Goal: Book appointment/travel/reservation

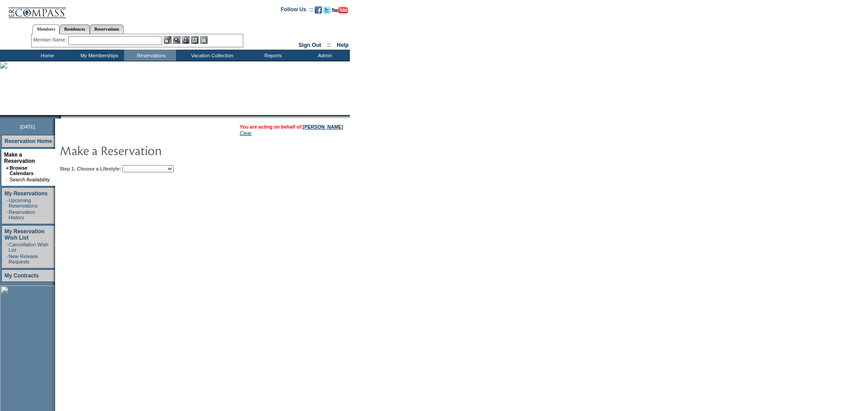
click at [169, 172] on select "Beach Leisure Metropolitan Mountain OIAL for Adventure OIAL for Couples OIAL fo…" at bounding box center [147, 168] width 51 height 7
select select "Beach"
click at [138, 166] on select "Beach Leisure Metropolitan Mountain OIAL for Adventure OIAL for Couples OIAL fo…" at bounding box center [147, 168] width 51 height 7
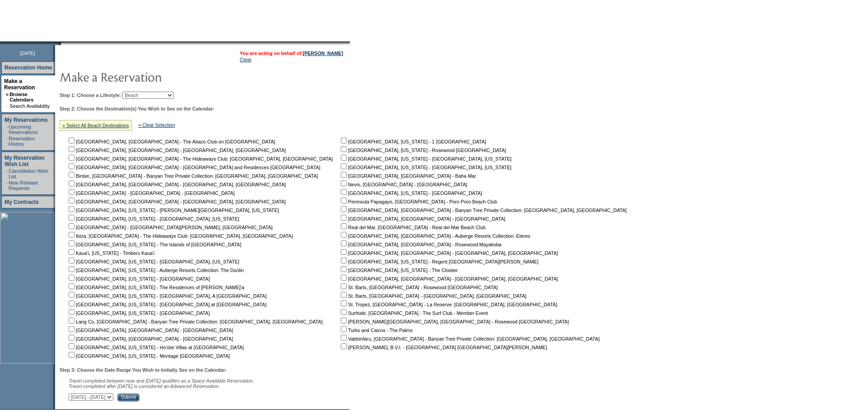
scroll to position [90, 0]
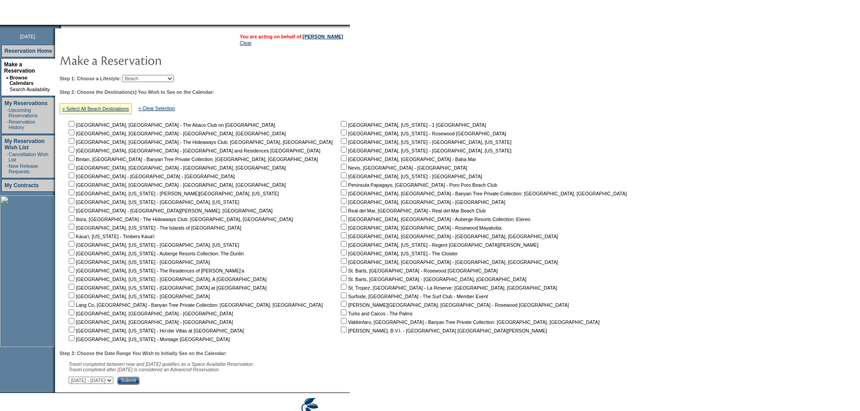
click at [74, 331] on input "checkbox" at bounding box center [72, 330] width 6 height 6
checkbox input "true"
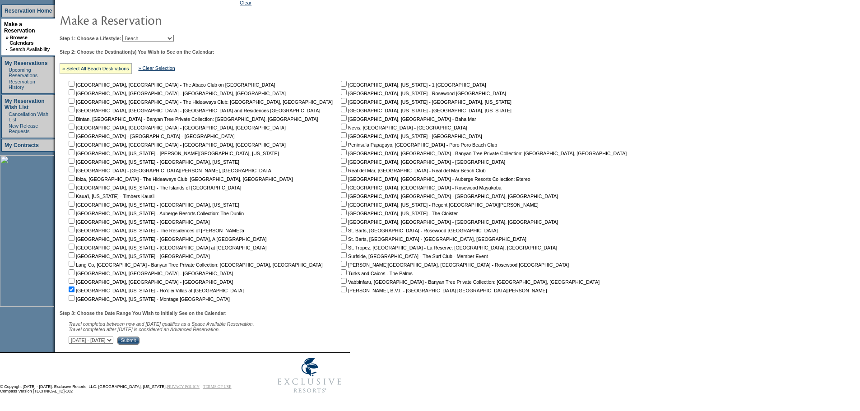
scroll to position [136, 0]
click at [74, 295] on input "checkbox" at bounding box center [72, 298] width 6 height 6
checkbox input "true"
click at [113, 341] on select "[DATE] - [DATE] [DATE] - [DATE] [DATE] - [DATE] [DATE] - [DATE] [DATE] - [DATE]…" at bounding box center [91, 340] width 45 height 7
select select "[DATE]|[DATE]"
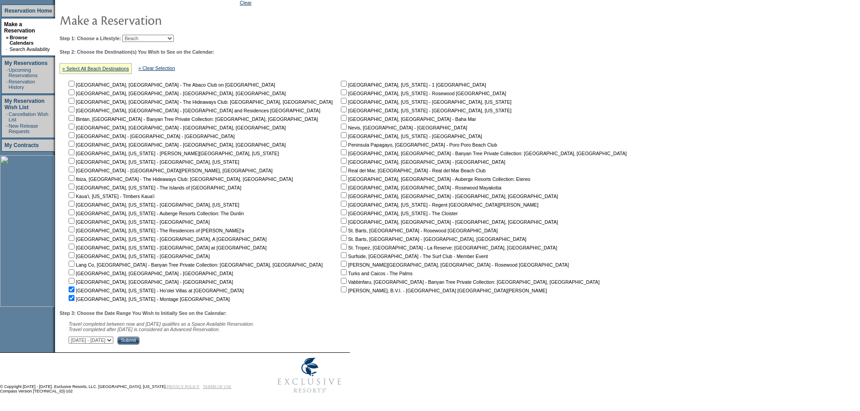
click at [74, 337] on select "[DATE] - [DATE] [DATE] - [DATE] [DATE] - [DATE] [DATE] - [DATE] [DATE] - [DATE]…" at bounding box center [91, 340] width 45 height 7
click at [139, 339] on input "Submit" at bounding box center [128, 341] width 22 height 8
